Goal: Check status

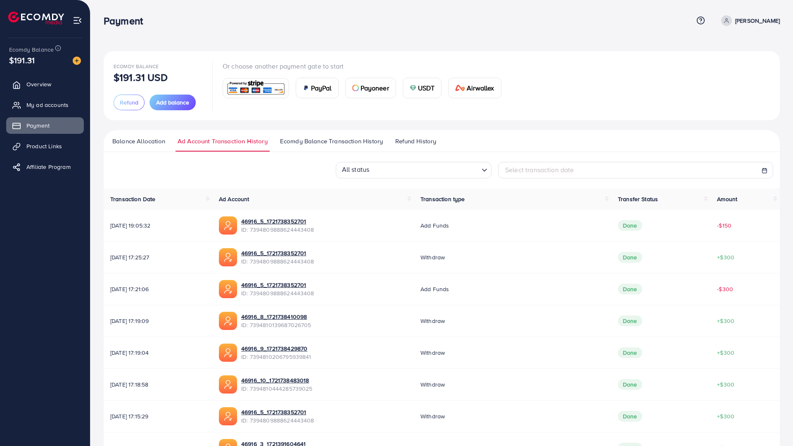
click at [410, 137] on span "Refund History" at bounding box center [415, 141] width 41 height 9
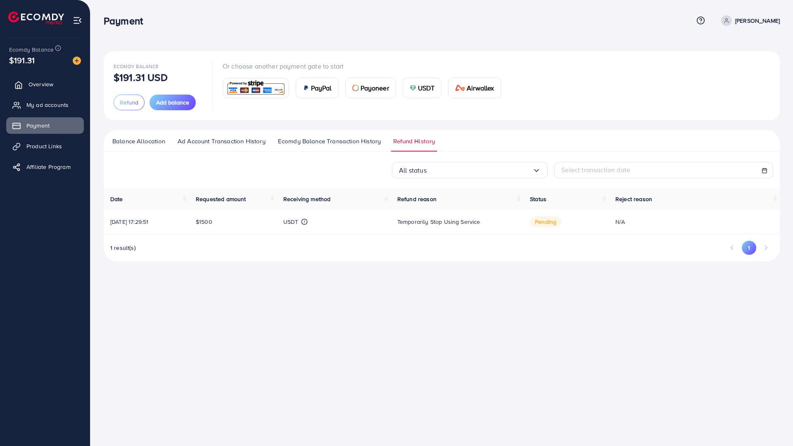
click at [46, 86] on span "Overview" at bounding box center [41, 84] width 25 height 8
